Goal: Information Seeking & Learning: Learn about a topic

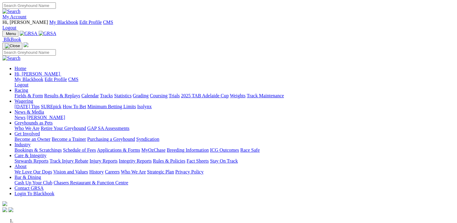
click at [48, 158] on link "Stewards Reports" at bounding box center [32, 160] width 34 height 5
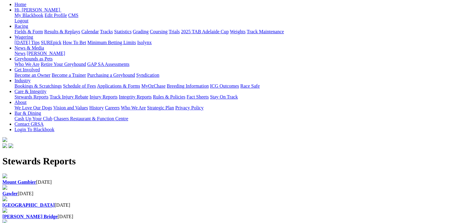
scroll to position [91, 0]
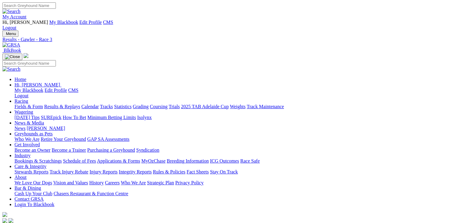
click at [48, 169] on link "Stewards Reports" at bounding box center [32, 171] width 34 height 5
